Goal: Task Accomplishment & Management: Complete application form

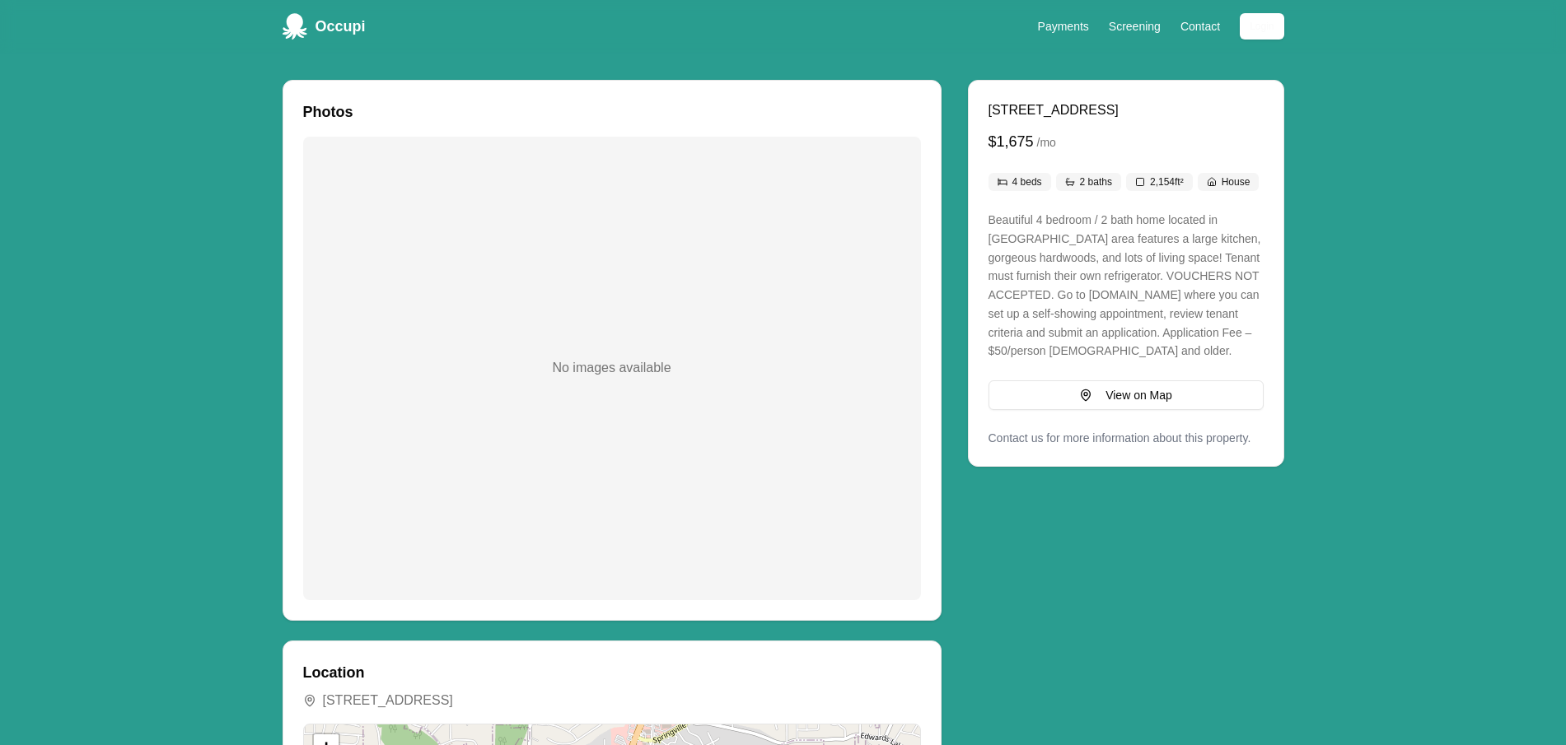
click at [1058, 560] on aside "800 Hillcrest Rd, Birmingham, AL, 35235 $1,675 / mo 4 beds 2 baths 2,154 ft² Ho…" at bounding box center [1126, 578] width 316 height 996
